Goal: Task Accomplishment & Management: Manage account settings

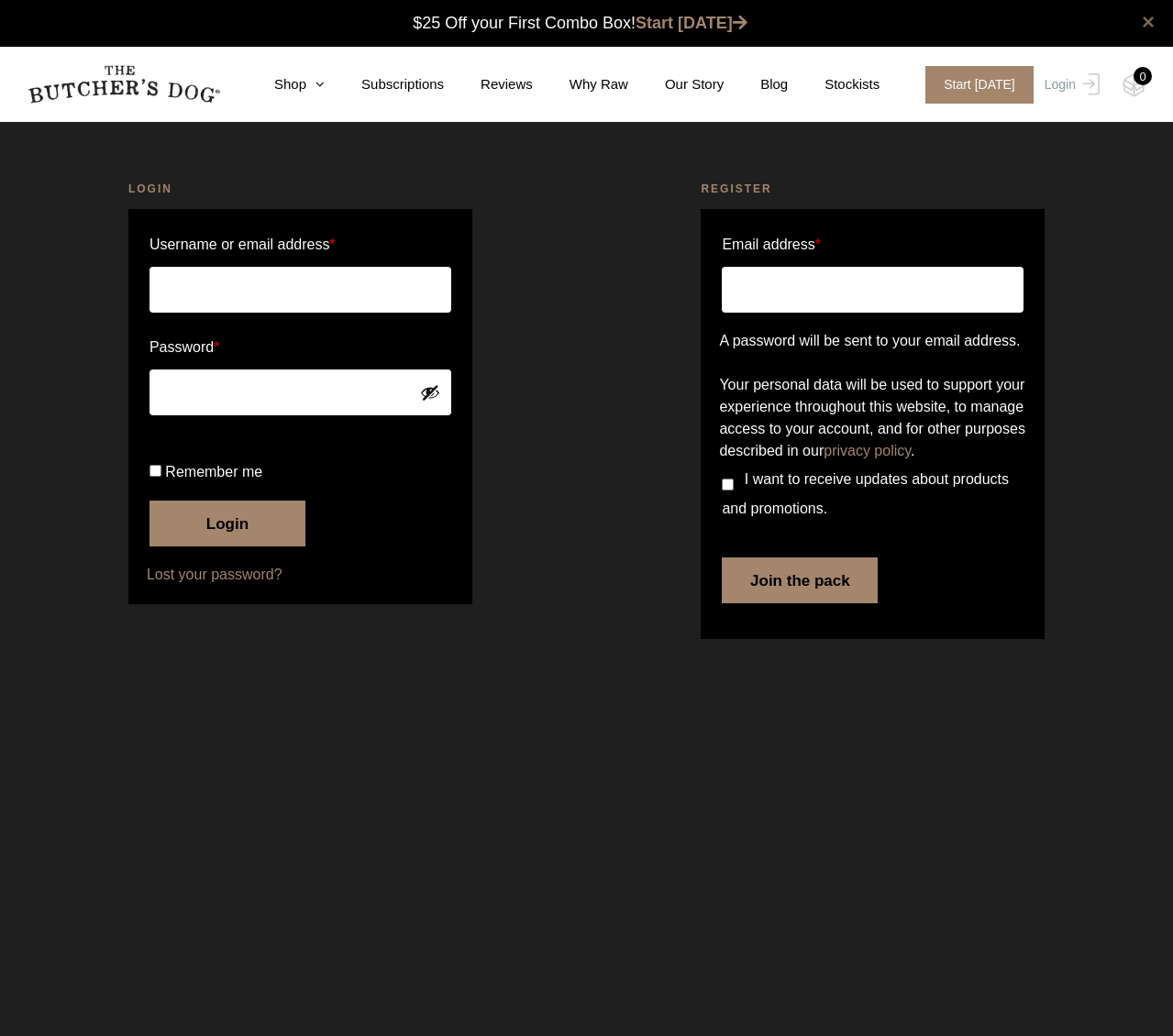
type input "mmescher19"
click at [161, 487] on label "Remember me" at bounding box center [301, 472] width 302 height 30
click at [161, 477] on input "Remember me" at bounding box center [155, 470] width 12 height 12
checkbox input "true"
click at [216, 546] on button "Login" at bounding box center [227, 523] width 155 height 46
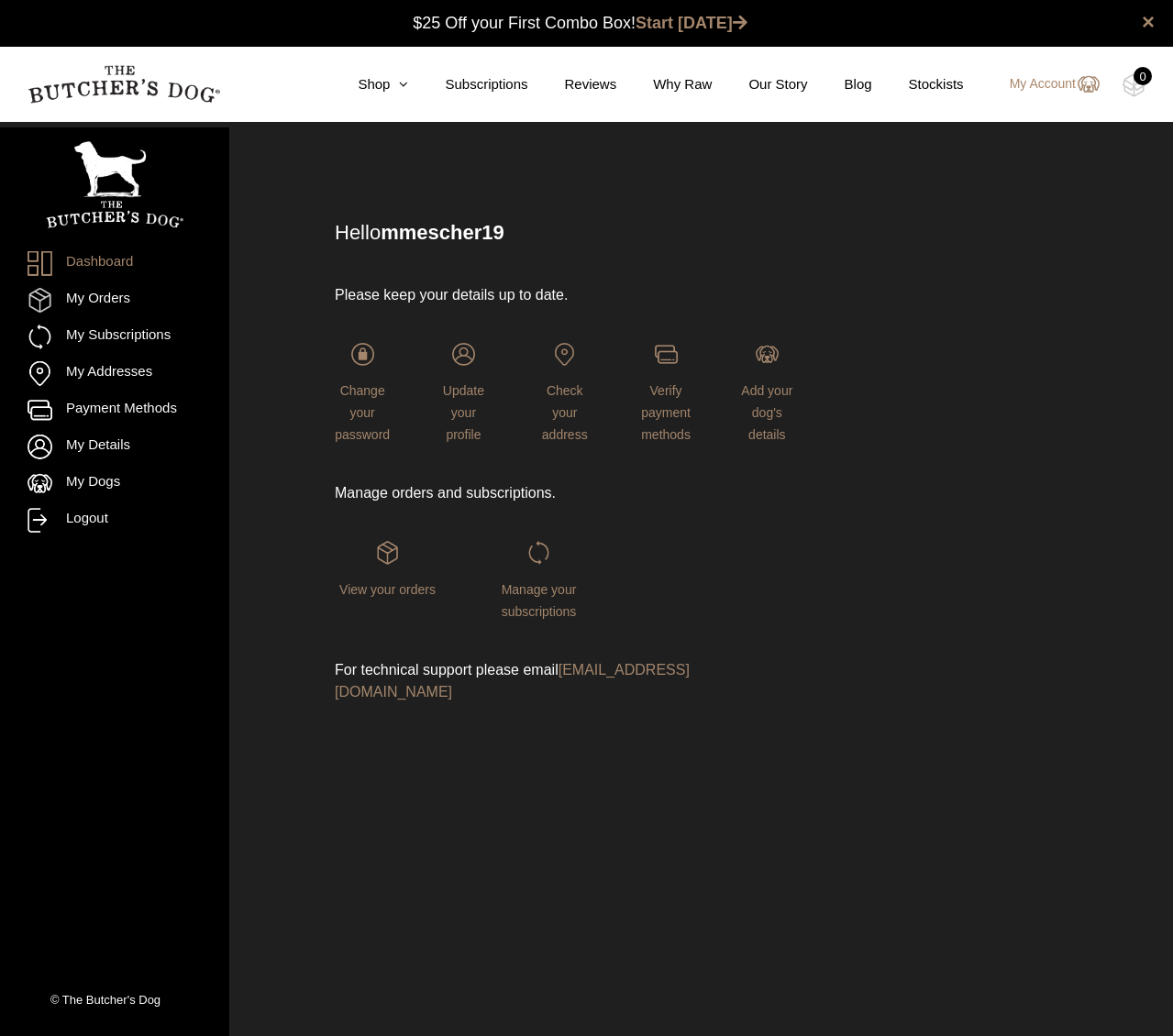
click at [544, 577] on div "Manage your subscriptions" at bounding box center [538, 581] width 105 height 81
click at [541, 589] on span "Manage your subscriptions" at bounding box center [539, 599] width 75 height 36
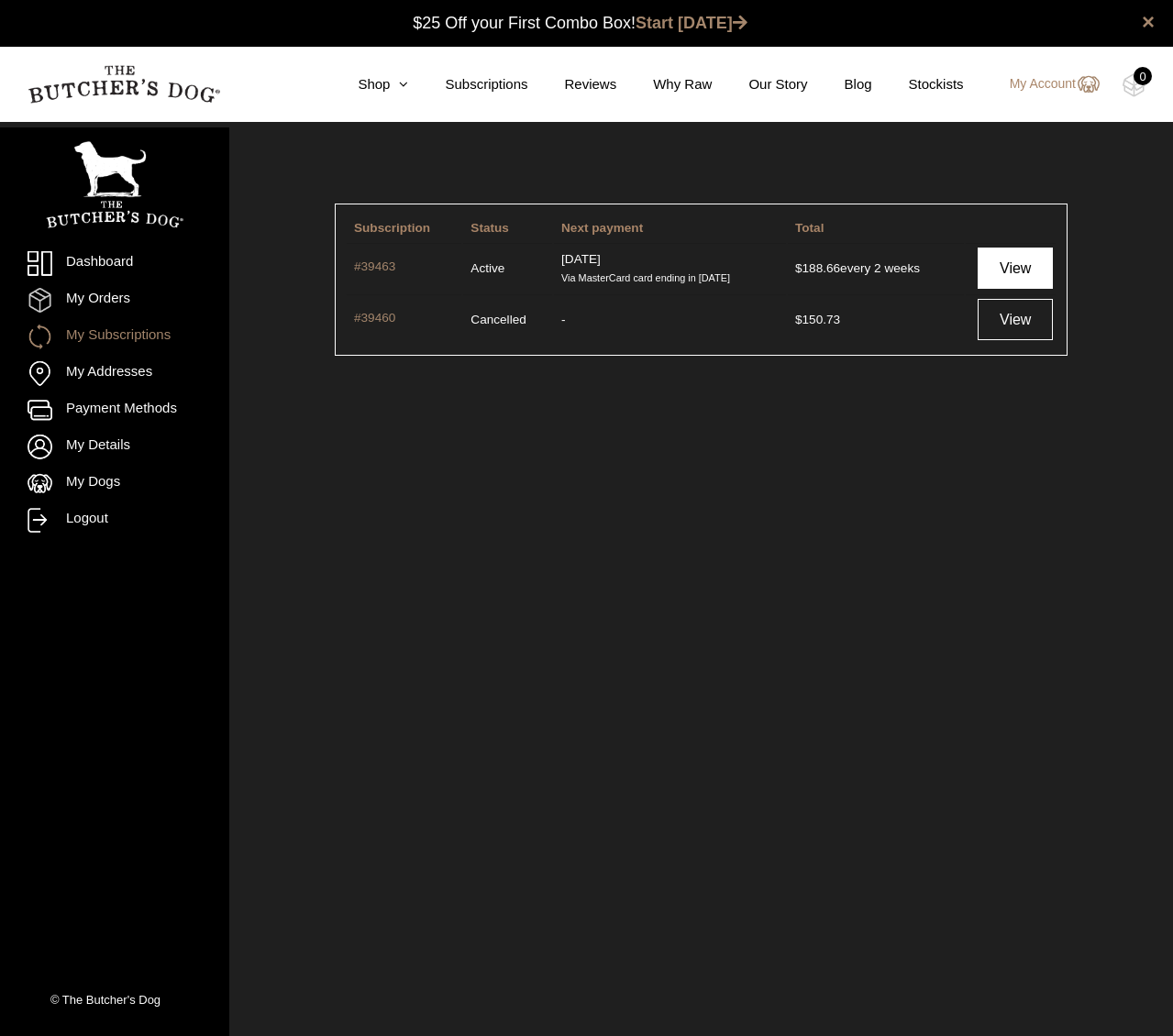
click at [1007, 262] on link "View" at bounding box center [1015, 268] width 75 height 41
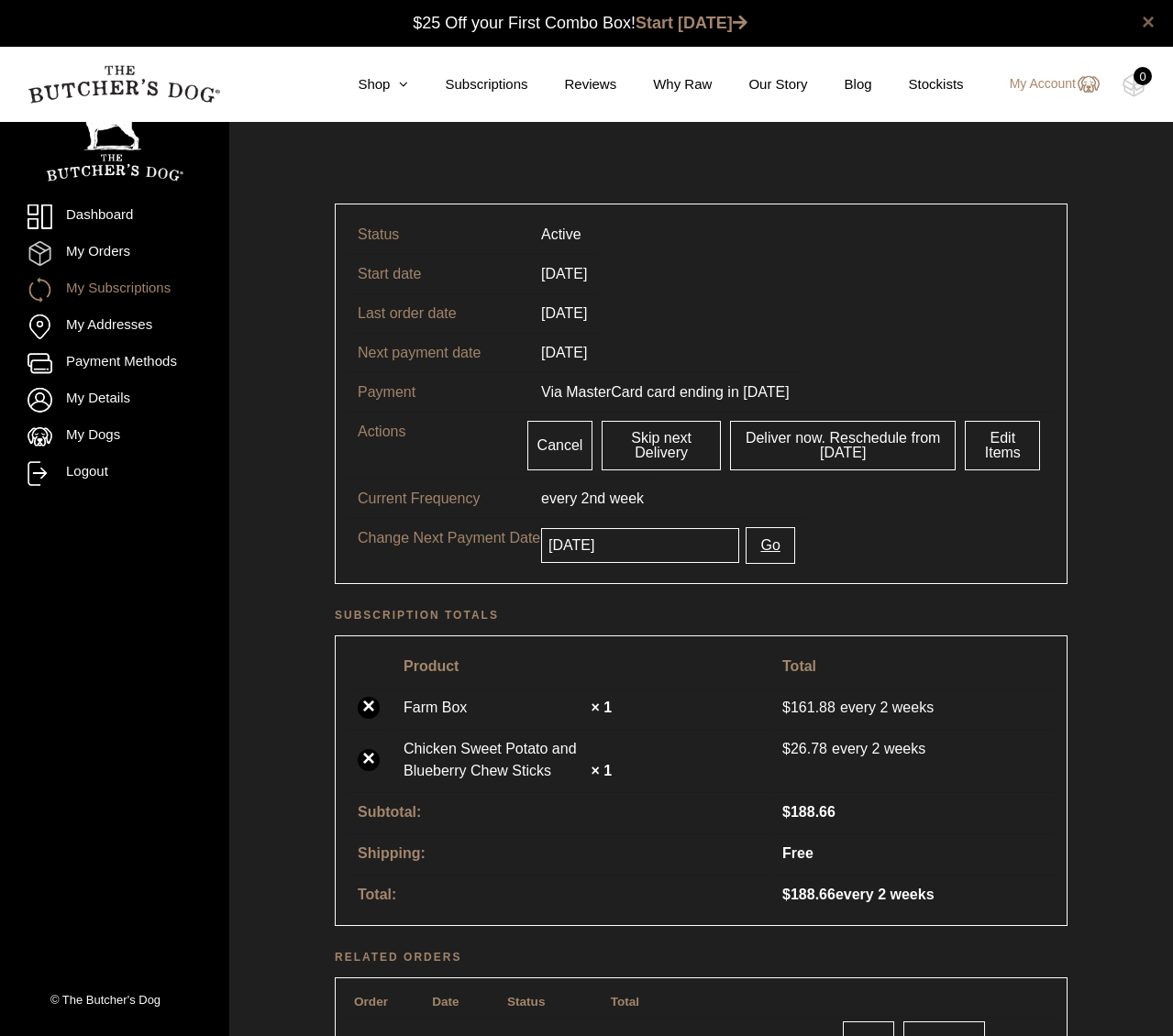
scroll to position [1, 0]
click at [692, 546] on input "2025-09-18" at bounding box center [640, 544] width 198 height 34
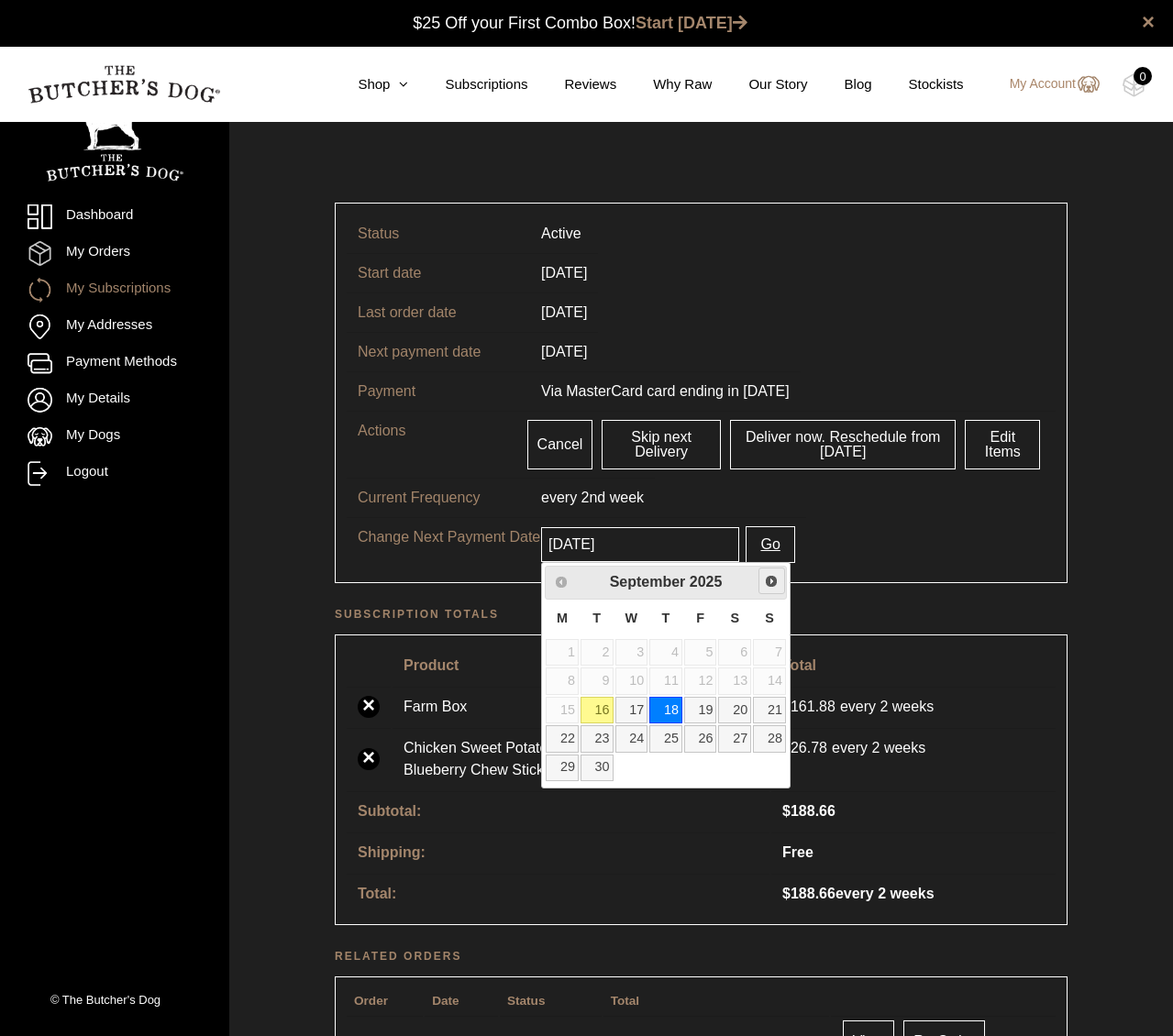
click at [771, 583] on span "Next" at bounding box center [771, 582] width 15 height 15
click at [669, 680] on link "9" at bounding box center [665, 680] width 33 height 27
type input "2025-10-09"
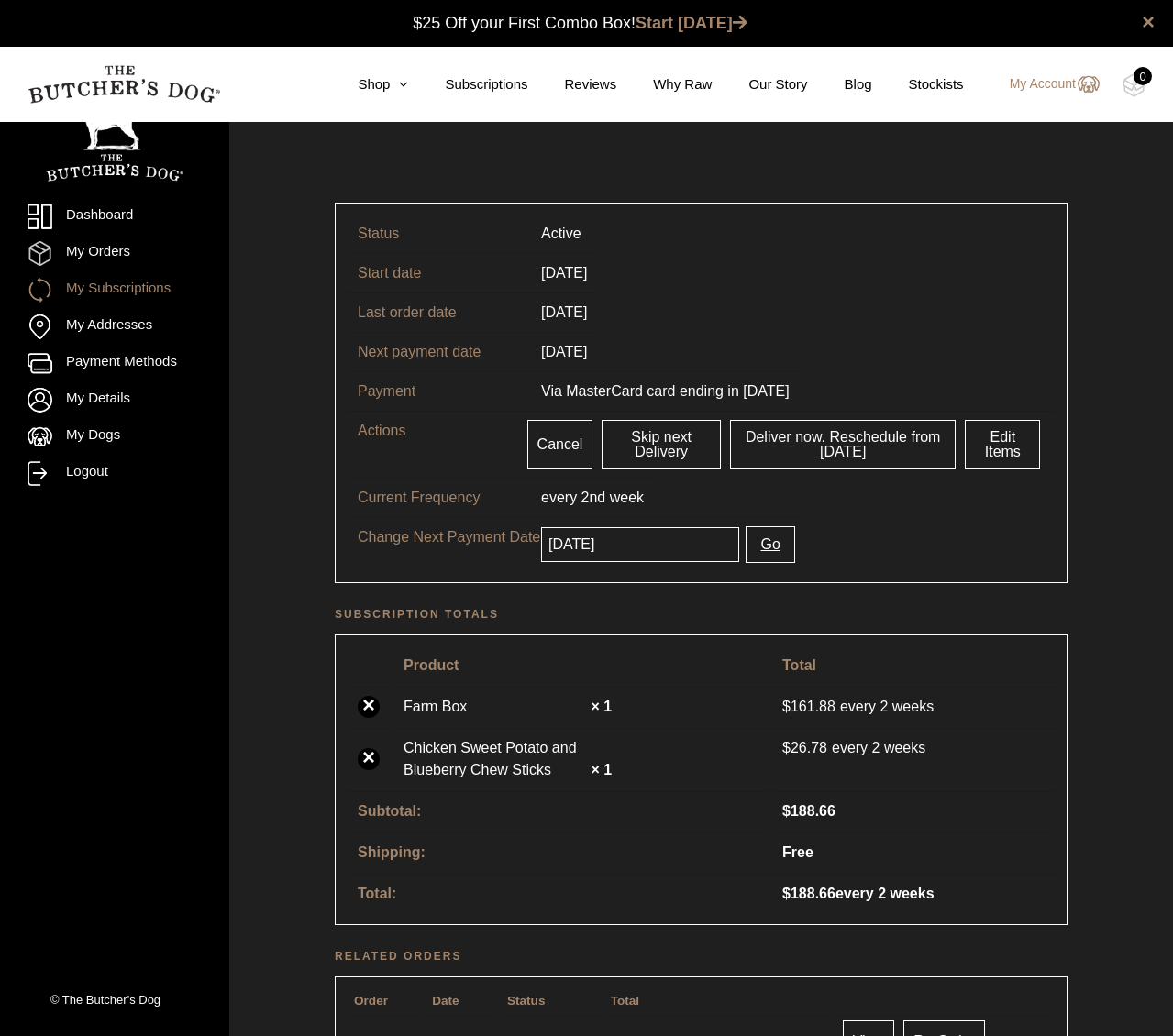
click at [749, 547] on button "Go" at bounding box center [770, 544] width 48 height 36
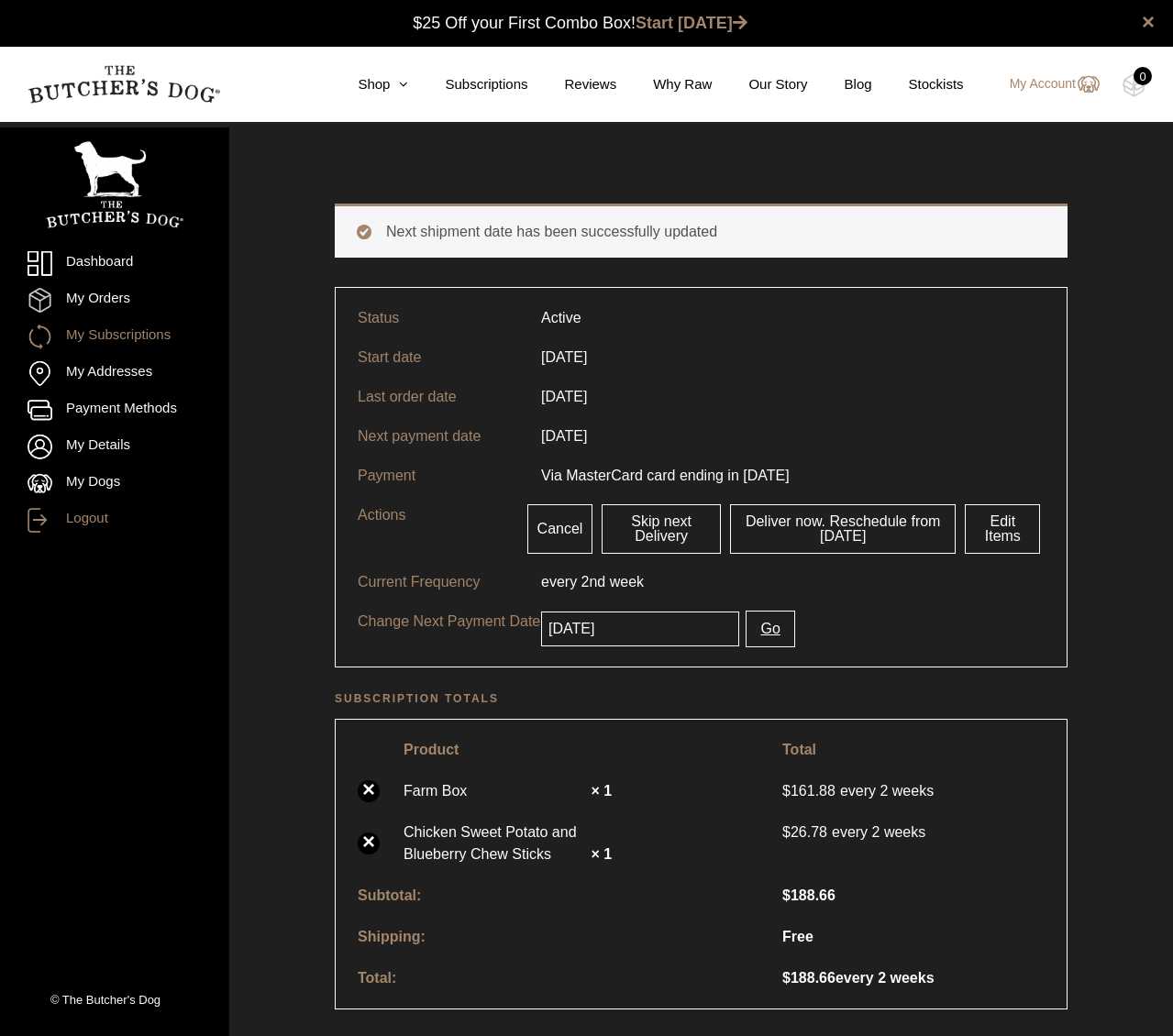
click at [88, 520] on link "Logout" at bounding box center [115, 520] width 174 height 25
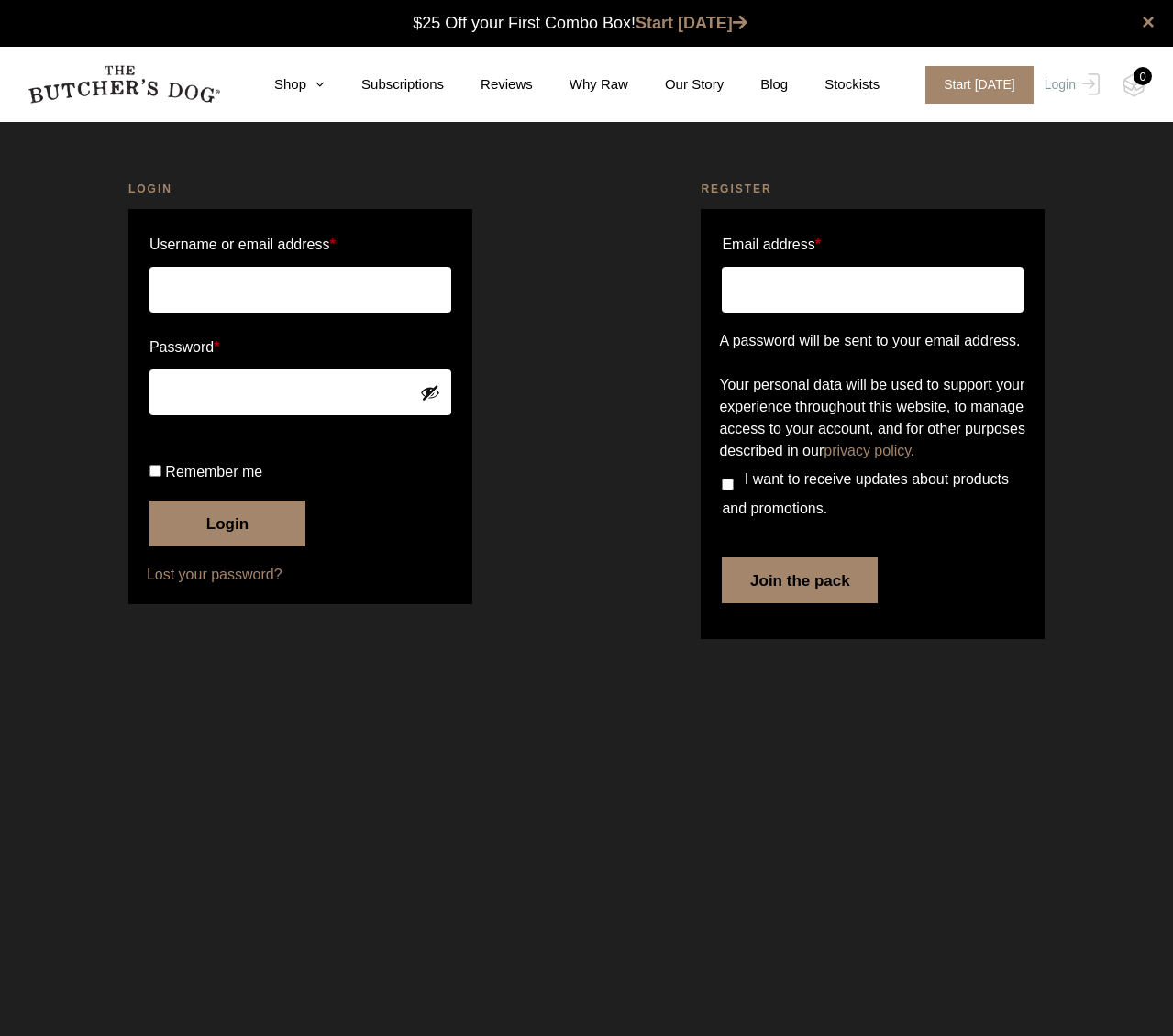
type input "mmescher19"
